Goal: Information Seeking & Learning: Learn about a topic

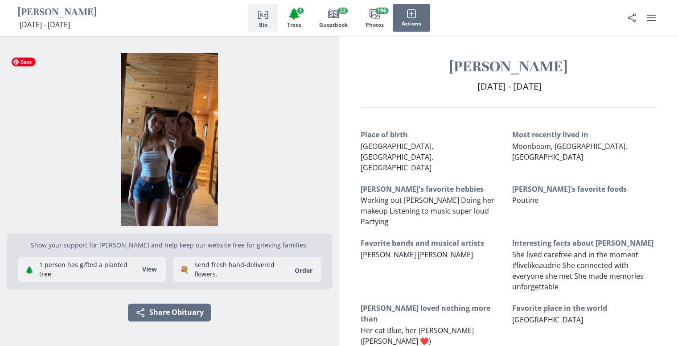
click at [182, 166] on img "Open photos full screen" at bounding box center [169, 139] width 325 height 173
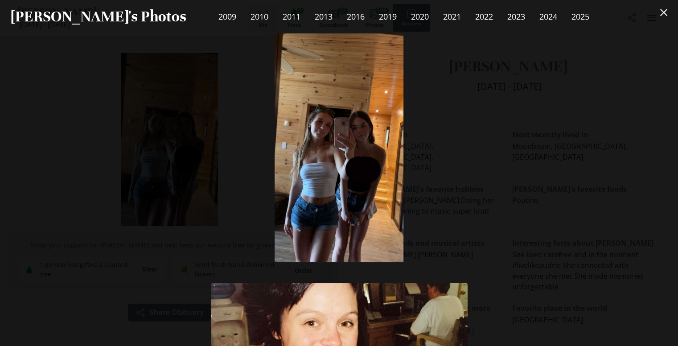
scroll to position [271, 0]
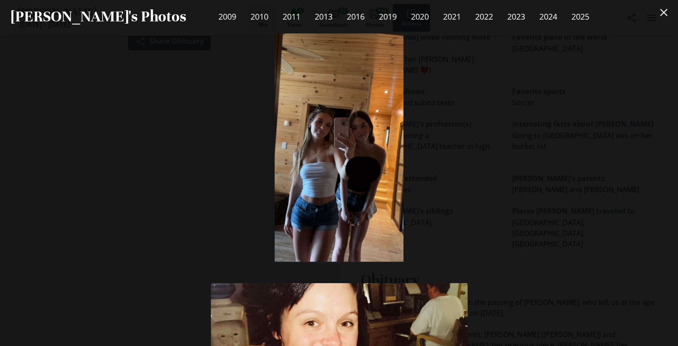
click at [483, 197] on div "2009 Comment Photo uploaded [DATE] by [PERSON_NAME] 2009 Comment Photo uploaded…" at bounding box center [339, 189] width 678 height 312
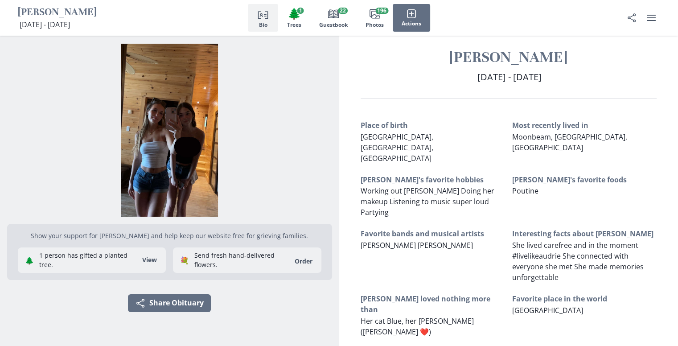
scroll to position [0, 0]
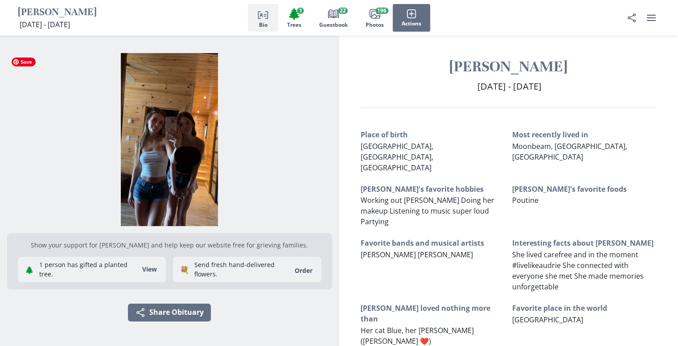
click at [189, 172] on img "Open photos full screen" at bounding box center [169, 139] width 325 height 173
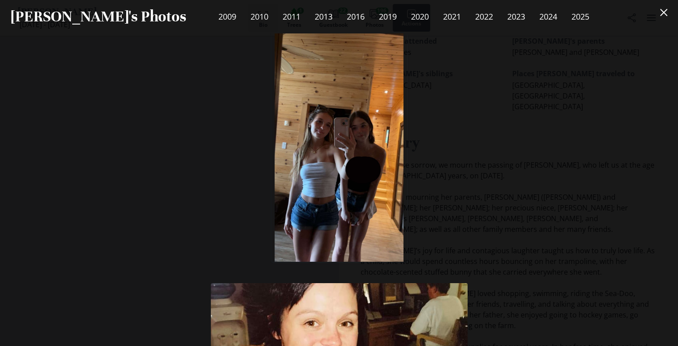
scroll to position [427, 0]
click at [211, 17] on link "2009" at bounding box center [227, 17] width 32 height 18
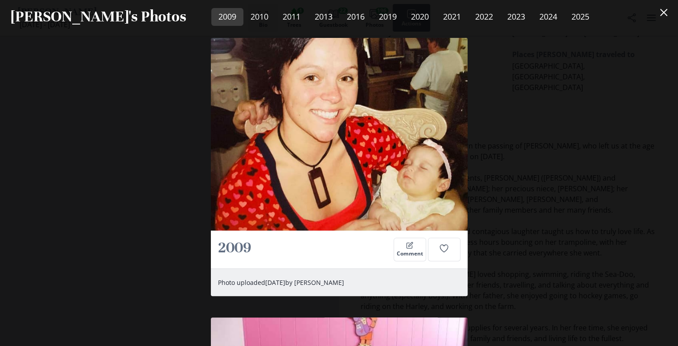
scroll to position [250, 0]
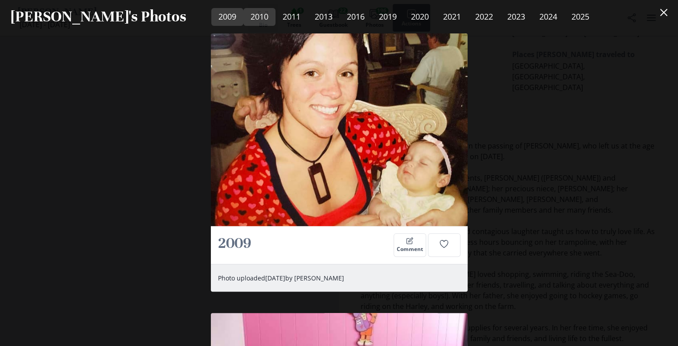
click at [243, 18] on link "2010" at bounding box center [259, 17] width 32 height 18
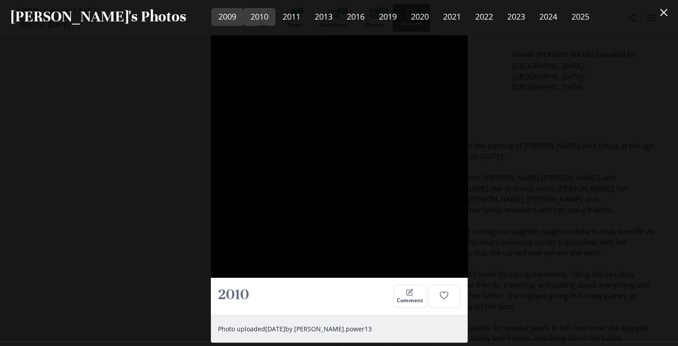
scroll to position [1135, 0]
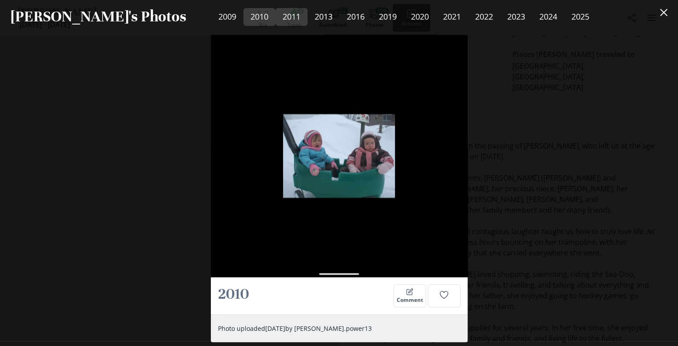
click at [275, 19] on link "2011" at bounding box center [291, 17] width 32 height 18
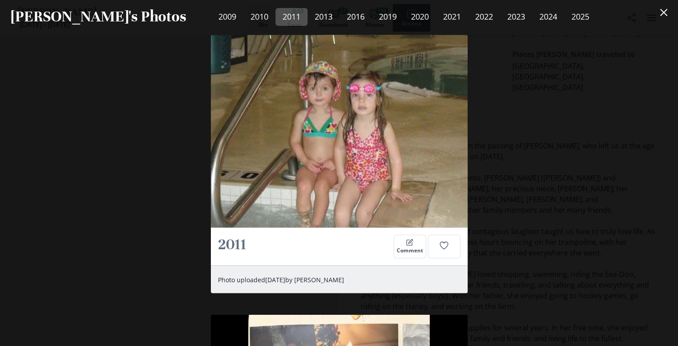
scroll to position [1464, 0]
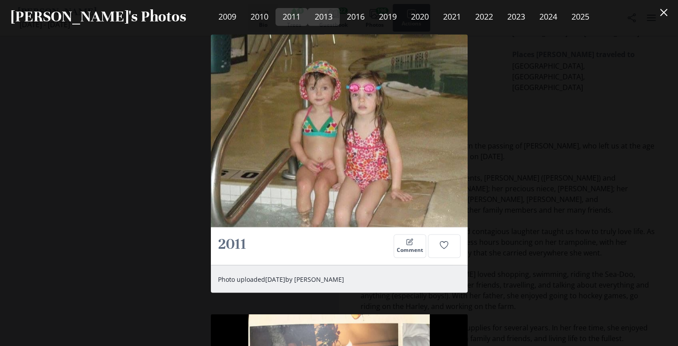
click at [307, 18] on link "2013" at bounding box center [323, 17] width 32 height 18
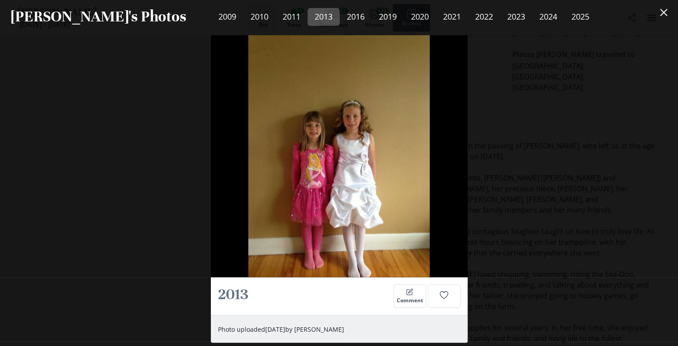
scroll to position [2071, 0]
click at [340, 21] on link "2016" at bounding box center [356, 17] width 32 height 18
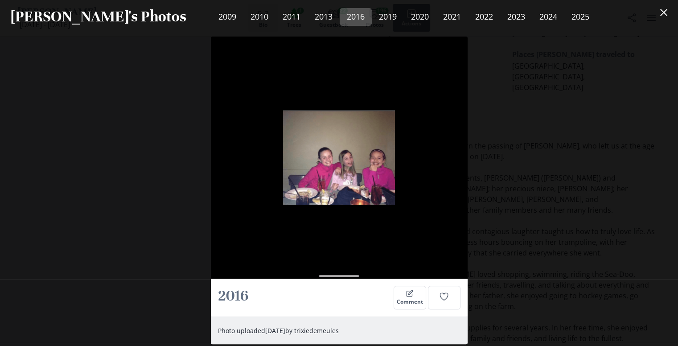
scroll to position [3714, 0]
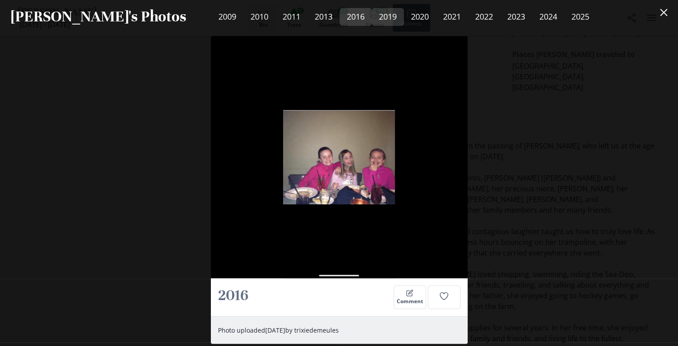
click at [372, 21] on link "2019" at bounding box center [388, 17] width 32 height 18
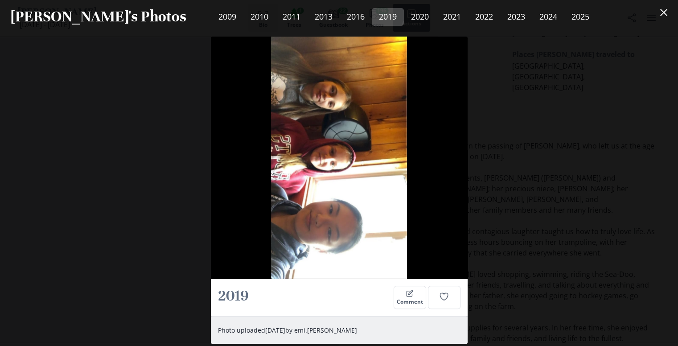
scroll to position [4042, 0]
click at [404, 18] on link "2020" at bounding box center [420, 17] width 32 height 18
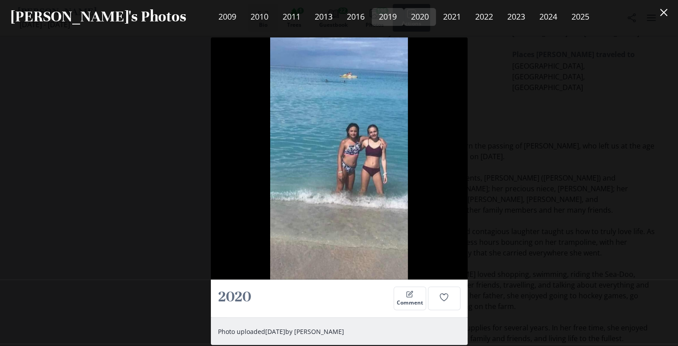
scroll to position [5708, 0]
click at [436, 20] on link "2021" at bounding box center [452, 17] width 32 height 18
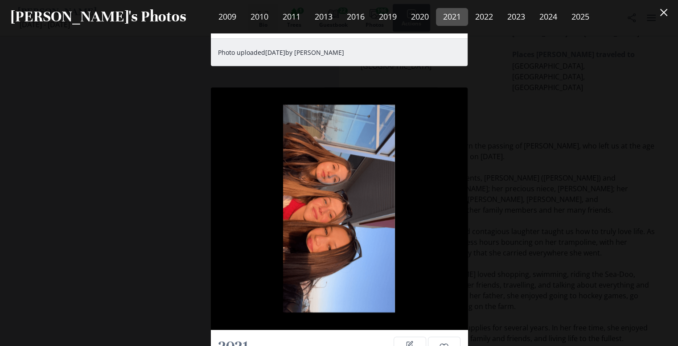
scroll to position [21174, 0]
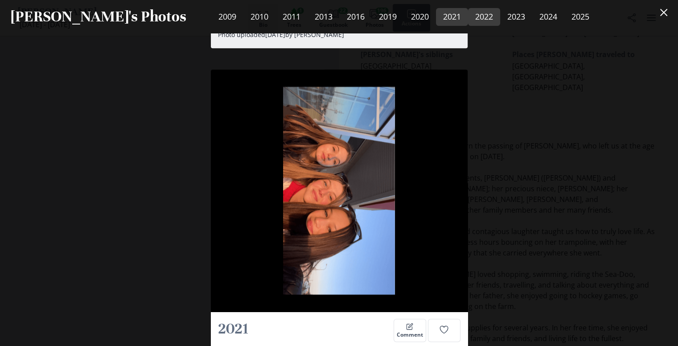
click at [468, 21] on link "2022" at bounding box center [484, 17] width 32 height 18
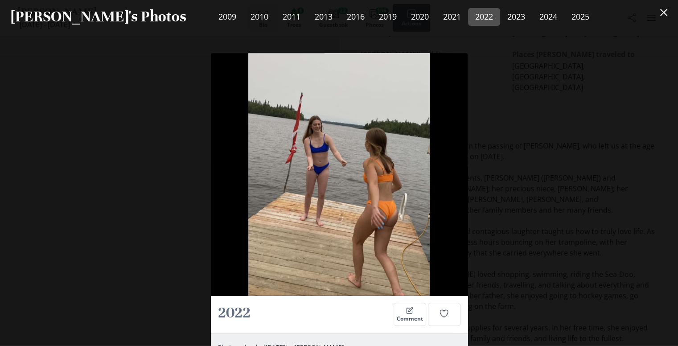
scroll to position [24478, 0]
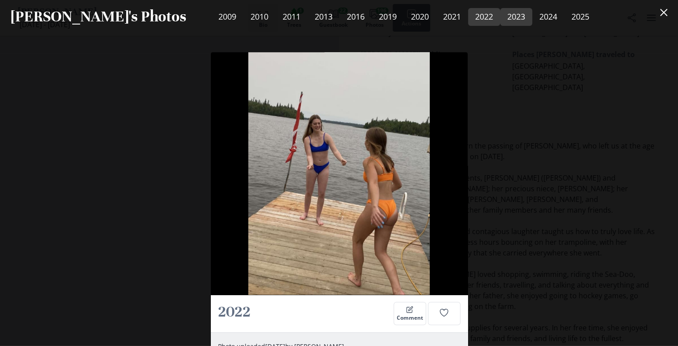
click at [500, 19] on link "2023" at bounding box center [516, 17] width 32 height 18
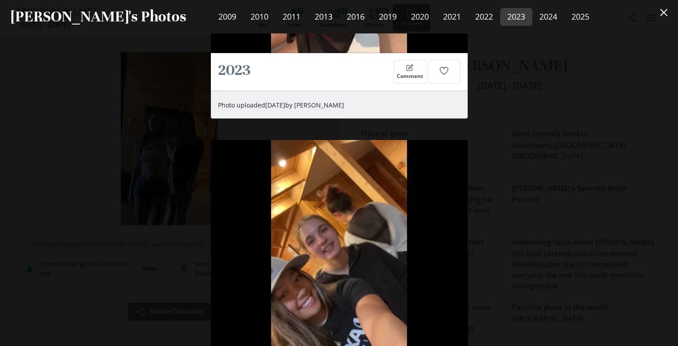
scroll to position [0, 0]
click at [532, 14] on link "2024" at bounding box center [548, 17] width 32 height 18
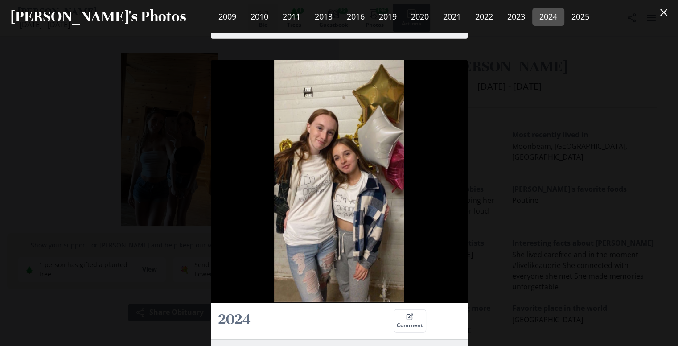
scroll to position [46345, 0]
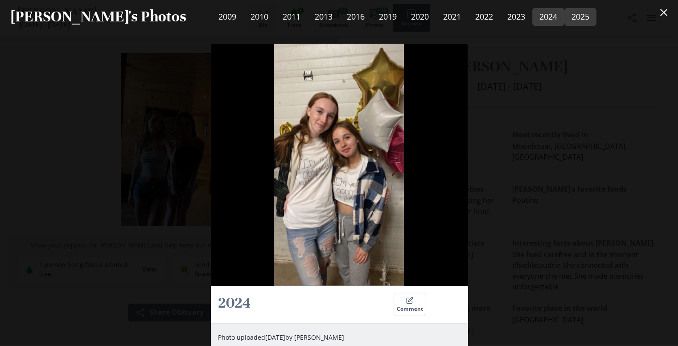
click at [564, 16] on link "2025" at bounding box center [580, 17] width 32 height 18
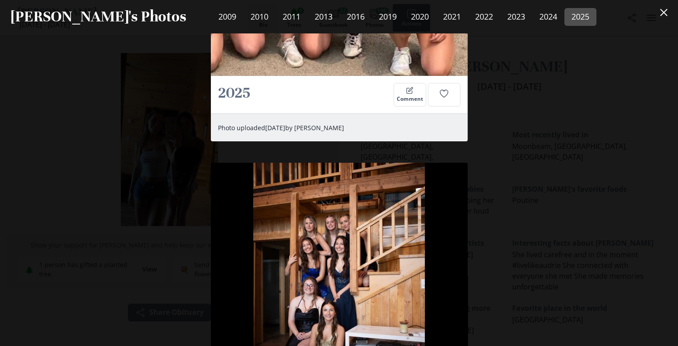
scroll to position [50401, 0]
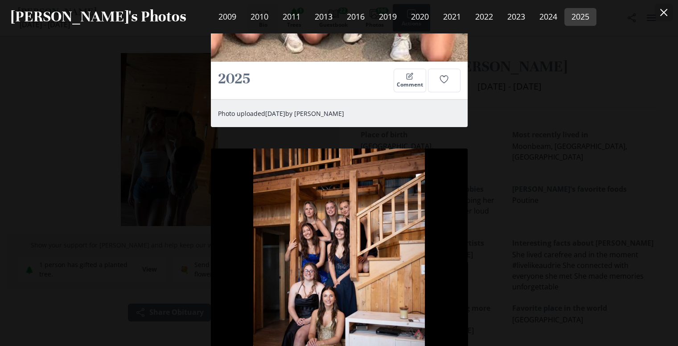
click at [667, 15] on icon "Close" at bounding box center [663, 12] width 7 height 7
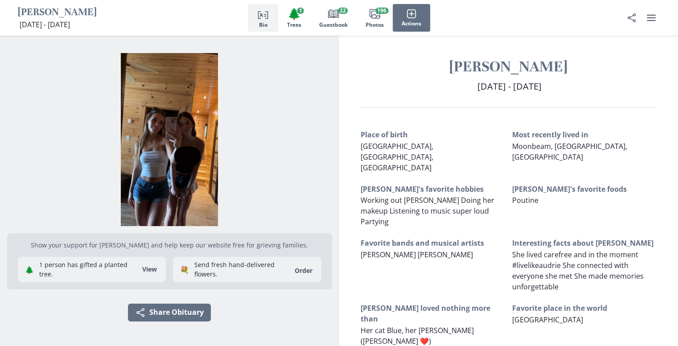
click at [457, 250] on span "[PERSON_NAME] [PERSON_NAME]" at bounding box center [417, 255] width 112 height 10
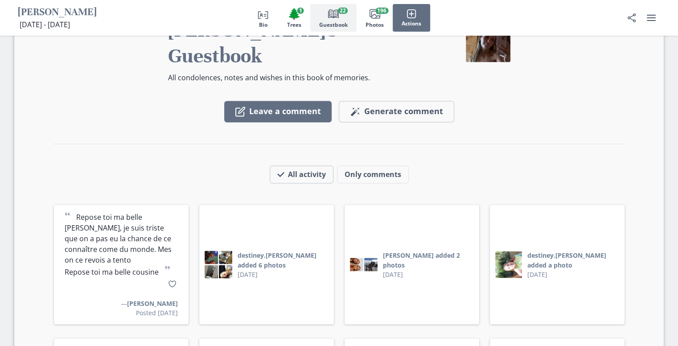
scroll to position [1430, 0]
click at [217, 264] on img at bounding box center [211, 271] width 15 height 15
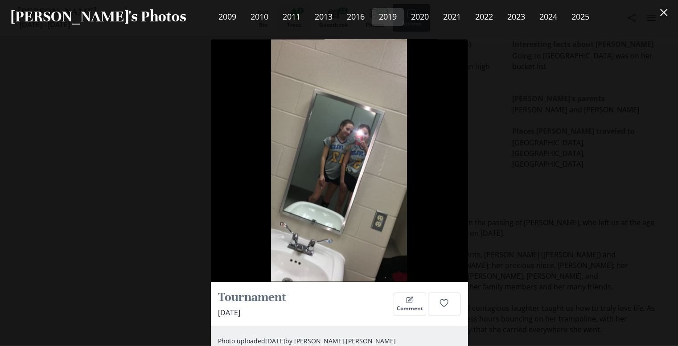
scroll to position [290, 0]
click at [667, 16] on icon "Close" at bounding box center [663, 12] width 7 height 7
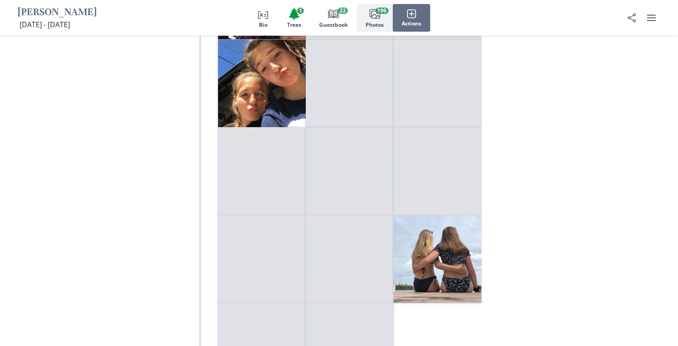
scroll to position [5173, 0]
